Goal: Task Accomplishment & Management: Use online tool/utility

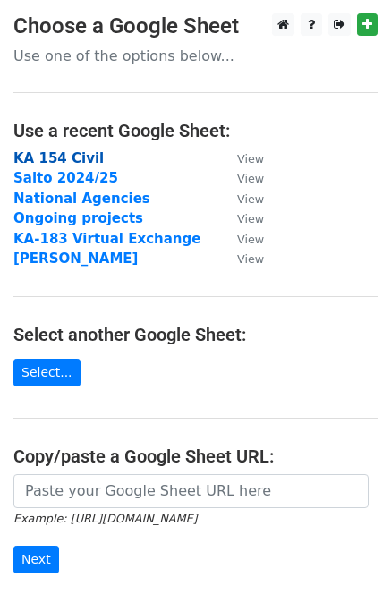
click at [51, 158] on strong "KA 154 Civil" at bounding box center [58, 158] width 90 height 16
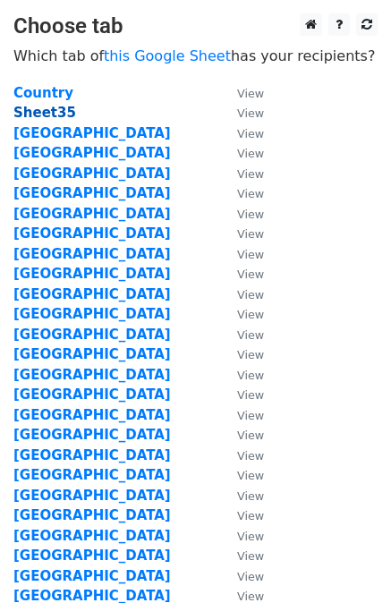
click at [49, 112] on strong "Sheet35" at bounding box center [44, 113] width 63 height 16
